Goal: Task Accomplishment & Management: Manage account settings

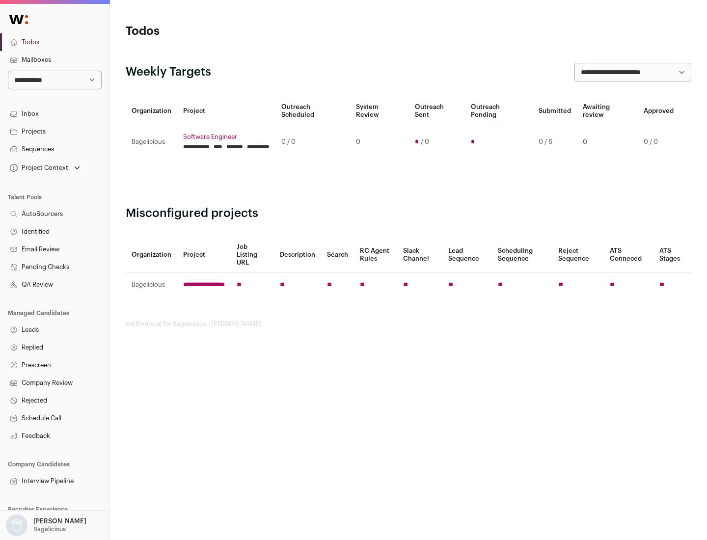
click at [55, 131] on link "Projects" at bounding box center [55, 132] width 110 height 18
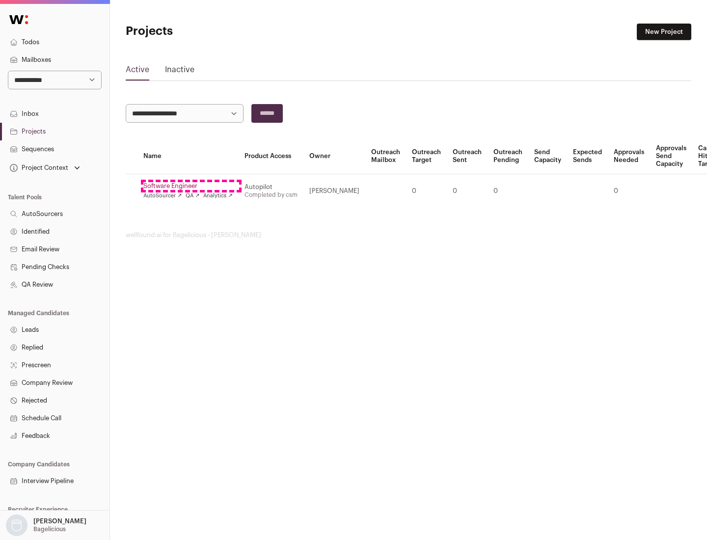
click at [191, 186] on link "Software Engineer" at bounding box center [187, 186] width 89 height 8
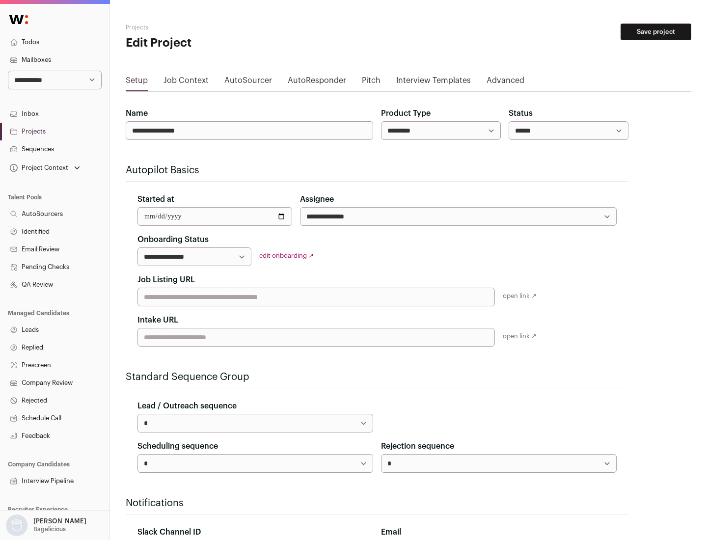
click at [656, 32] on button "Save project" at bounding box center [656, 32] width 71 height 17
